Goal: Transaction & Acquisition: Purchase product/service

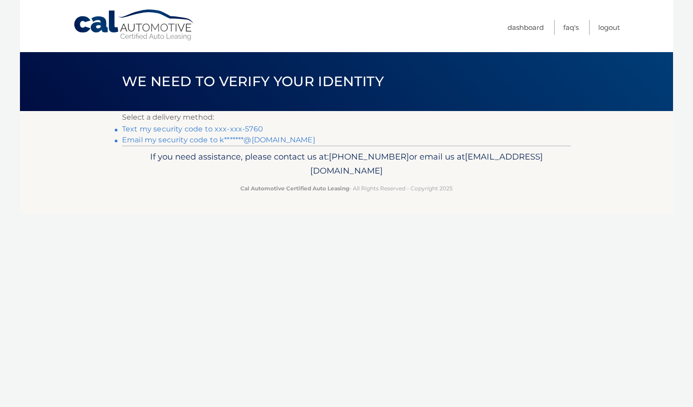
click at [238, 127] on link "Text my security code to xxx-xxx-5760" at bounding box center [192, 129] width 141 height 9
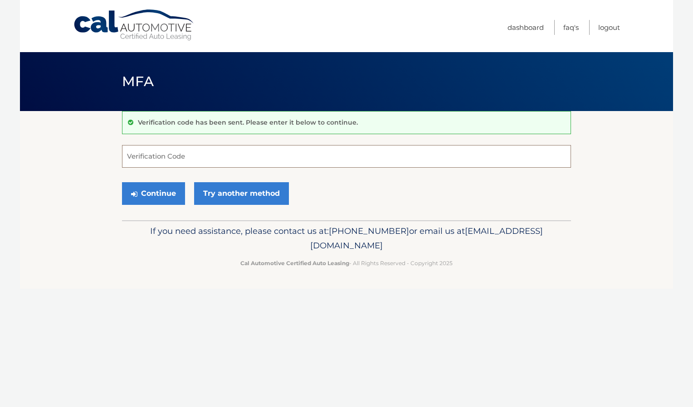
click at [239, 151] on input "Verification Code" at bounding box center [346, 156] width 449 height 23
type input "402111"
click at [160, 192] on button "Continue" at bounding box center [153, 193] width 63 height 23
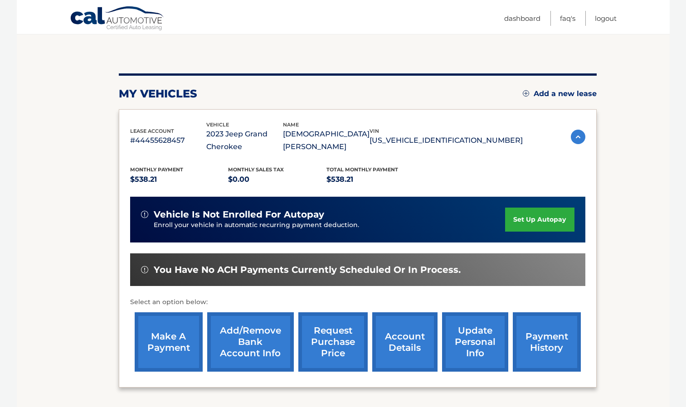
scroll to position [86, 0]
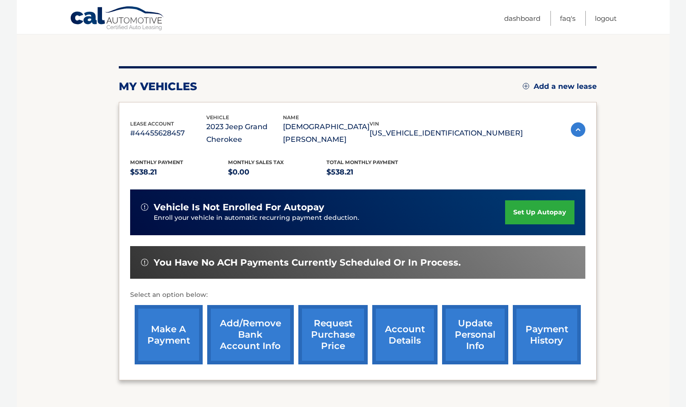
click at [163, 318] on link "make a payment" at bounding box center [169, 334] width 68 height 59
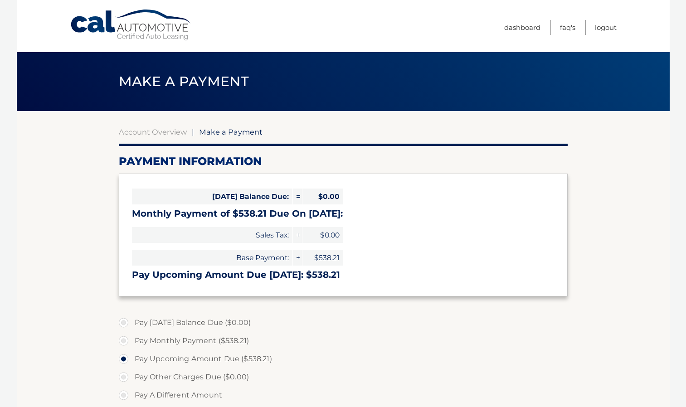
select select "ZjBkMzM2MGQtNDBkYS00ZGE1LThhZjEtOWQ3YjZhOTI5Y2Q5"
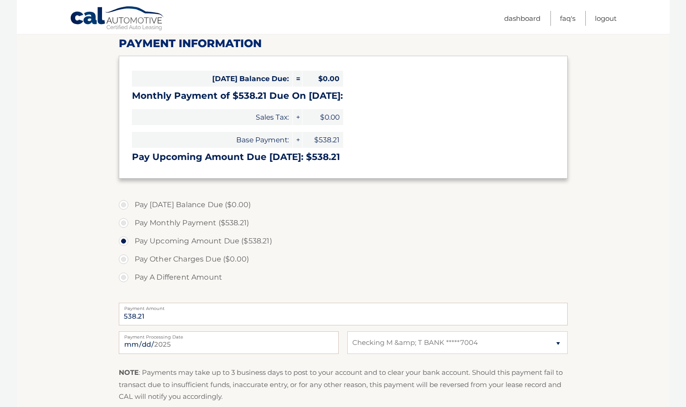
scroll to position [119, 0]
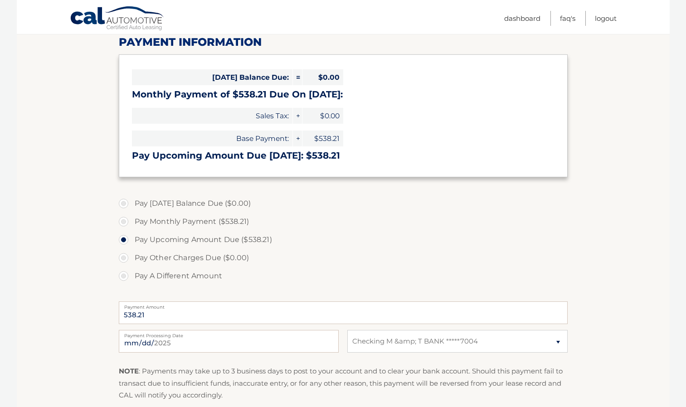
click at [225, 336] on label "Payment Processing Date" at bounding box center [229, 333] width 220 height 7
click at [225, 336] on input "[DATE]" at bounding box center [229, 341] width 220 height 23
click at [142, 341] on input "[DATE]" at bounding box center [229, 341] width 220 height 23
type input "2025-08-25"
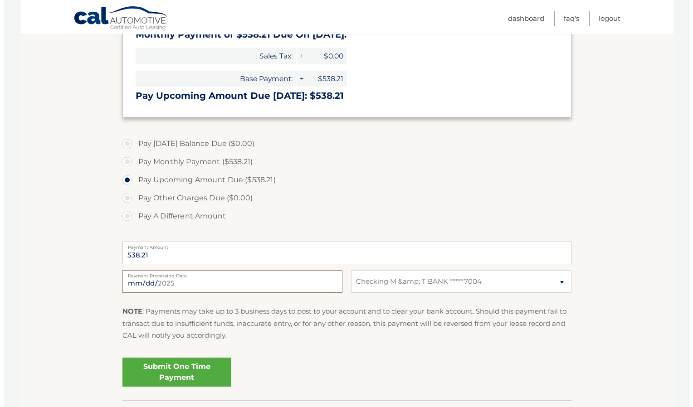
scroll to position [241, 0]
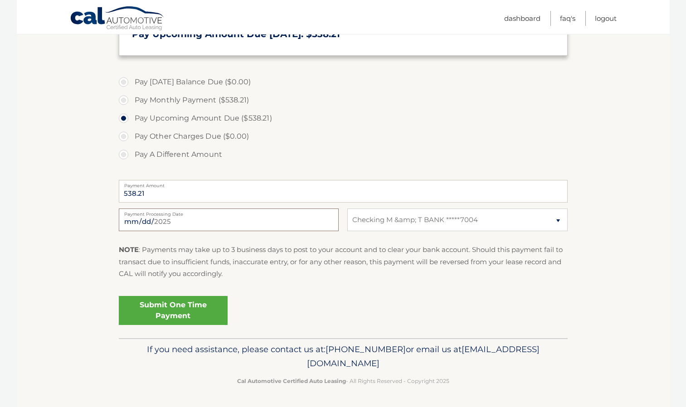
click at [184, 303] on link "Submit One Time Payment" at bounding box center [173, 310] width 109 height 29
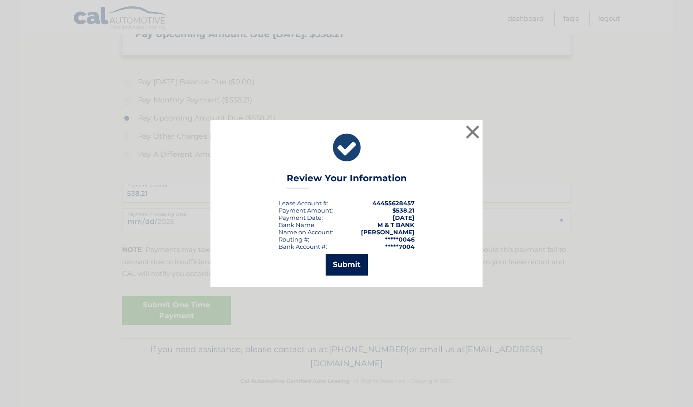
click at [358, 257] on button "Submit" at bounding box center [347, 265] width 42 height 22
